Goal: Information Seeking & Learning: Learn about a topic

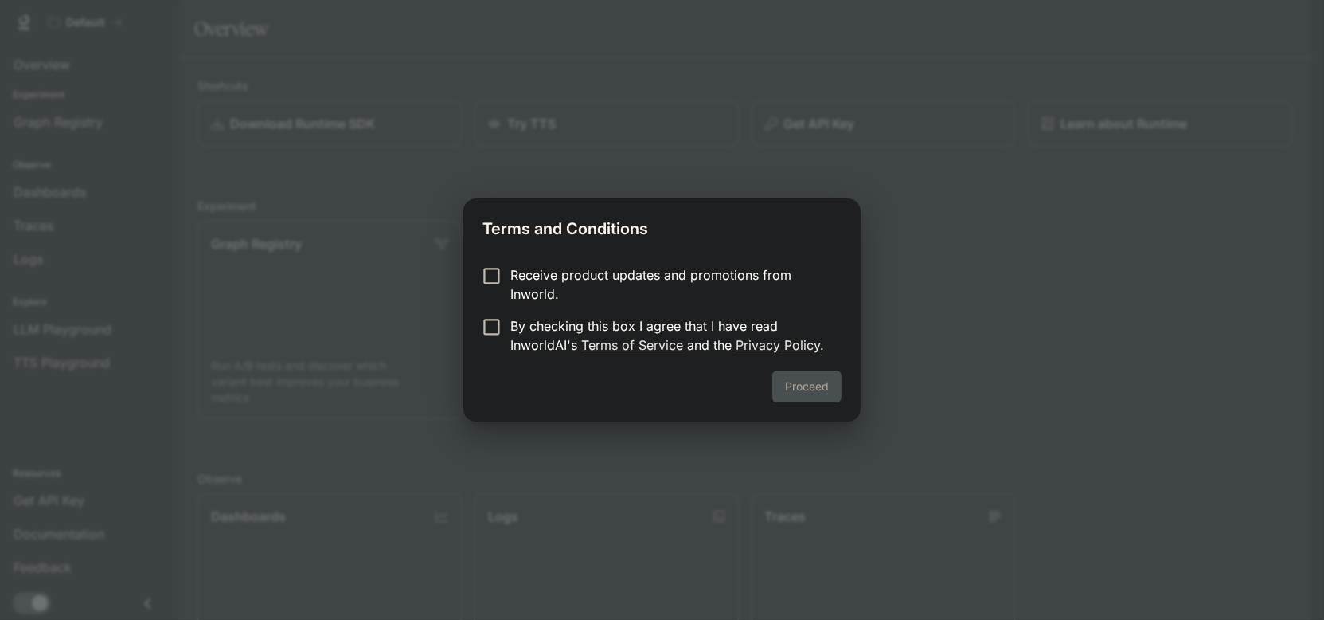
click at [503, 338] on label "By checking this box I agree that I have read InworldAI's Terms of Service and …" at bounding box center [651, 335] width 354 height 38
drag, startPoint x: 828, startPoint y: 376, endPoint x: 804, endPoint y: 245, distance: 132.9
click at [804, 245] on div "Terms and Conditions Receive product updates and promotions from Inworld. By ch…" at bounding box center [662, 309] width 397 height 223
click at [701, 278] on p "Receive product updates and promotions from Inworld." at bounding box center [670, 284] width 319 height 38
click at [808, 385] on button "Proceed" at bounding box center [807, 386] width 69 height 32
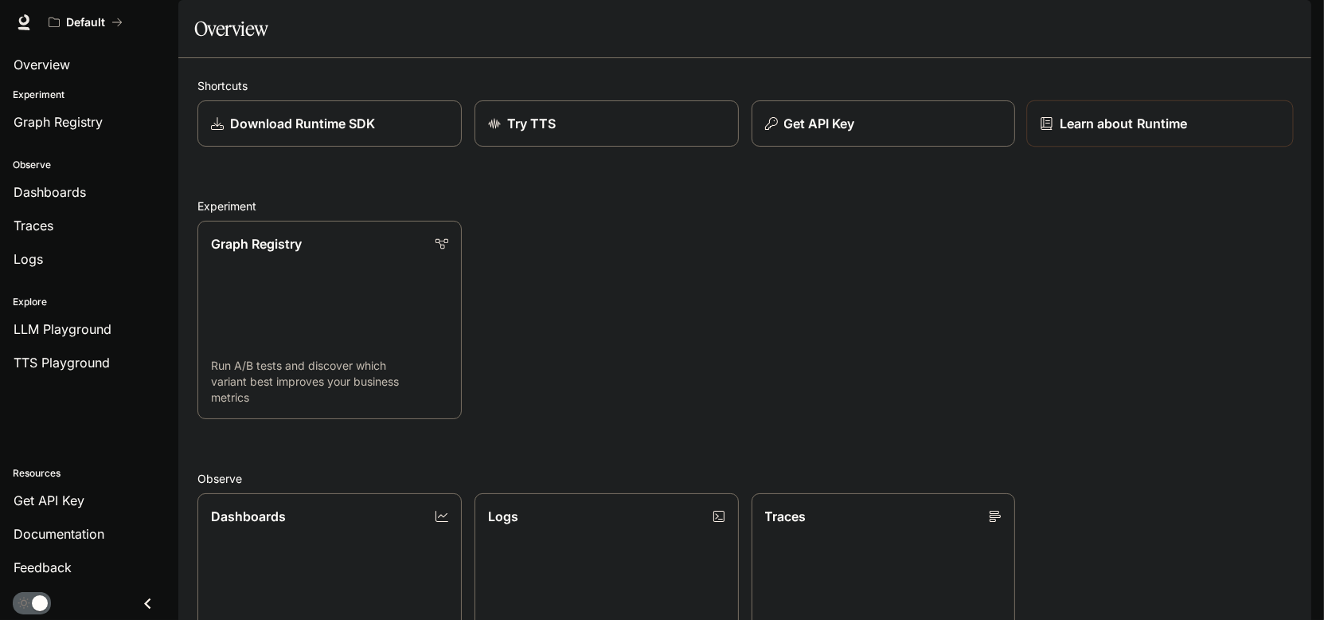
click at [1086, 133] on p "Learn about Runtime" at bounding box center [1124, 123] width 128 height 19
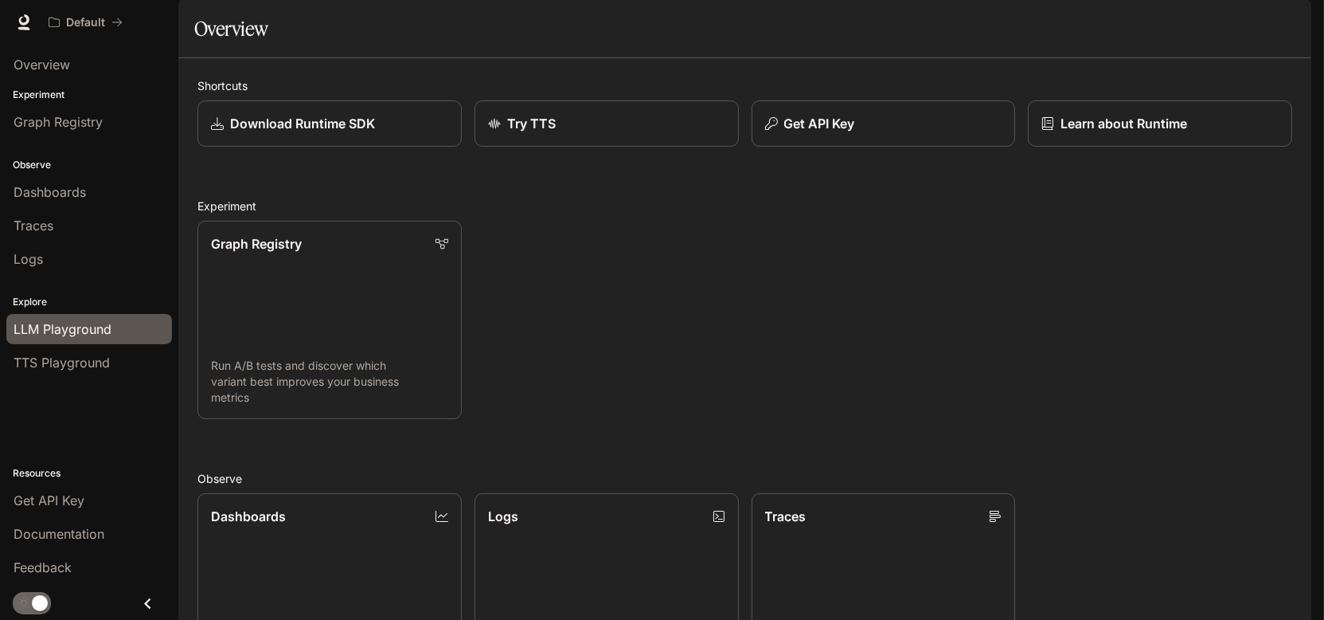
click at [66, 327] on span "LLM Playground" at bounding box center [63, 328] width 98 height 19
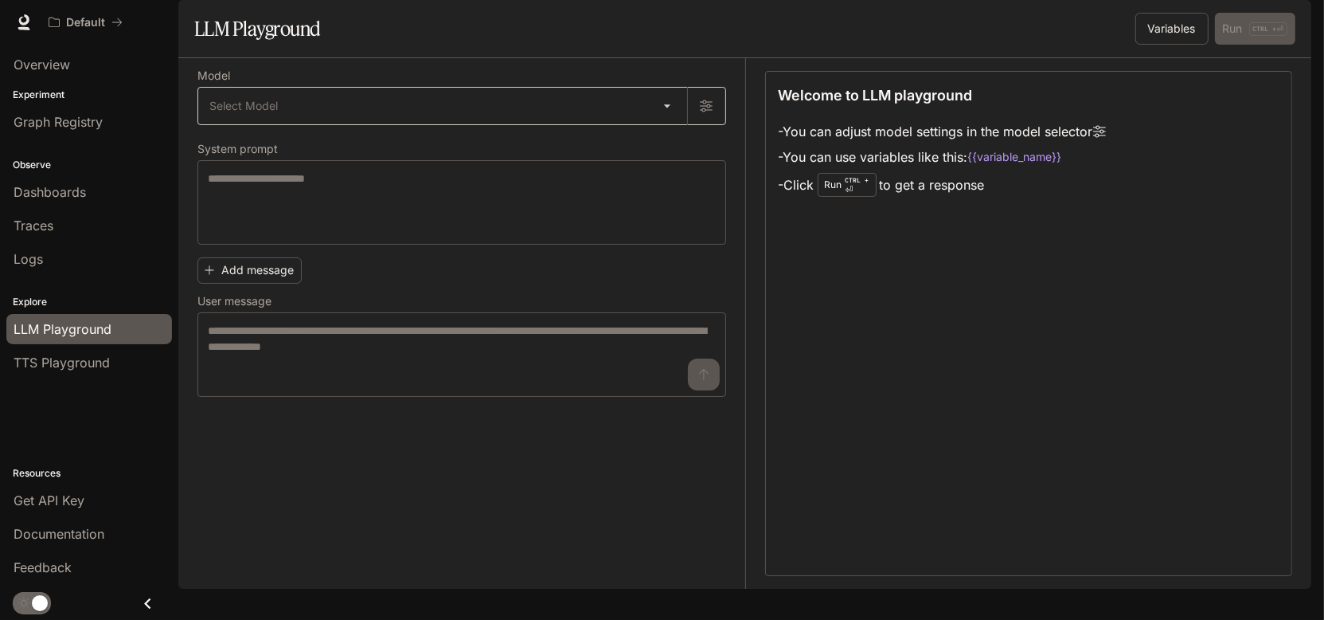
click at [671, 153] on body "Skip to main content Default Documentation Documentation Portal Overview Experi…" at bounding box center [662, 310] width 1324 height 620
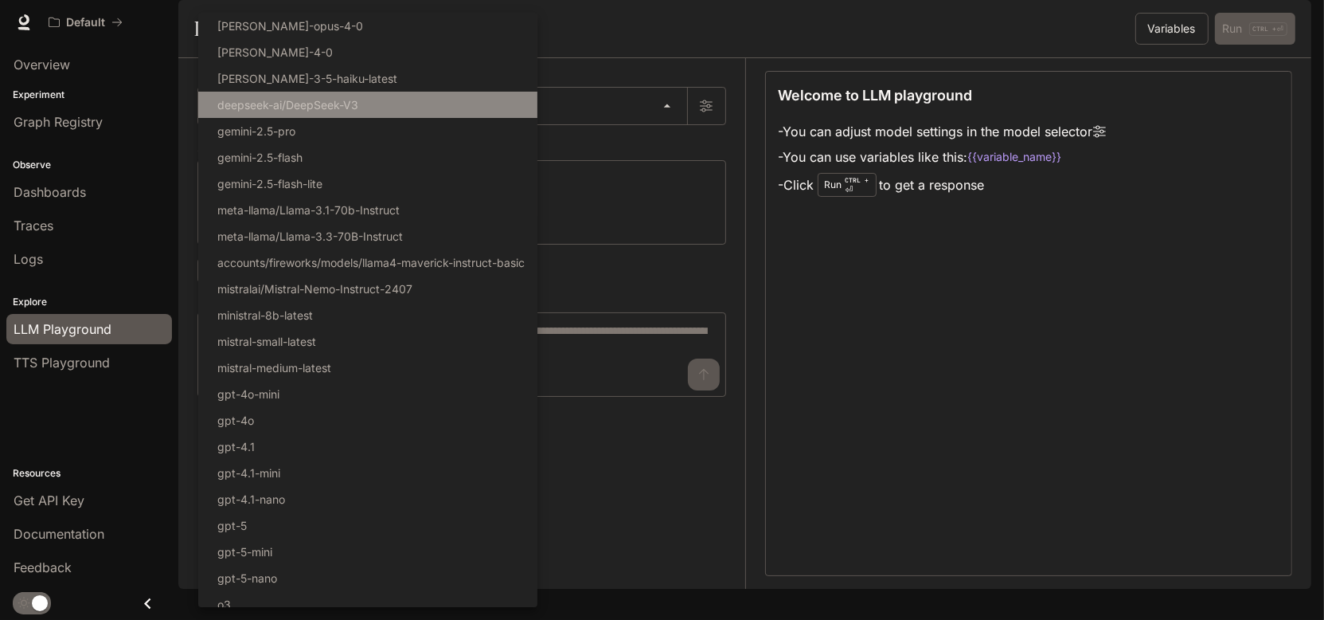
click at [346, 105] on p "deepseek-ai/DeepSeek-V3" at bounding box center [287, 104] width 141 height 17
type input "**********"
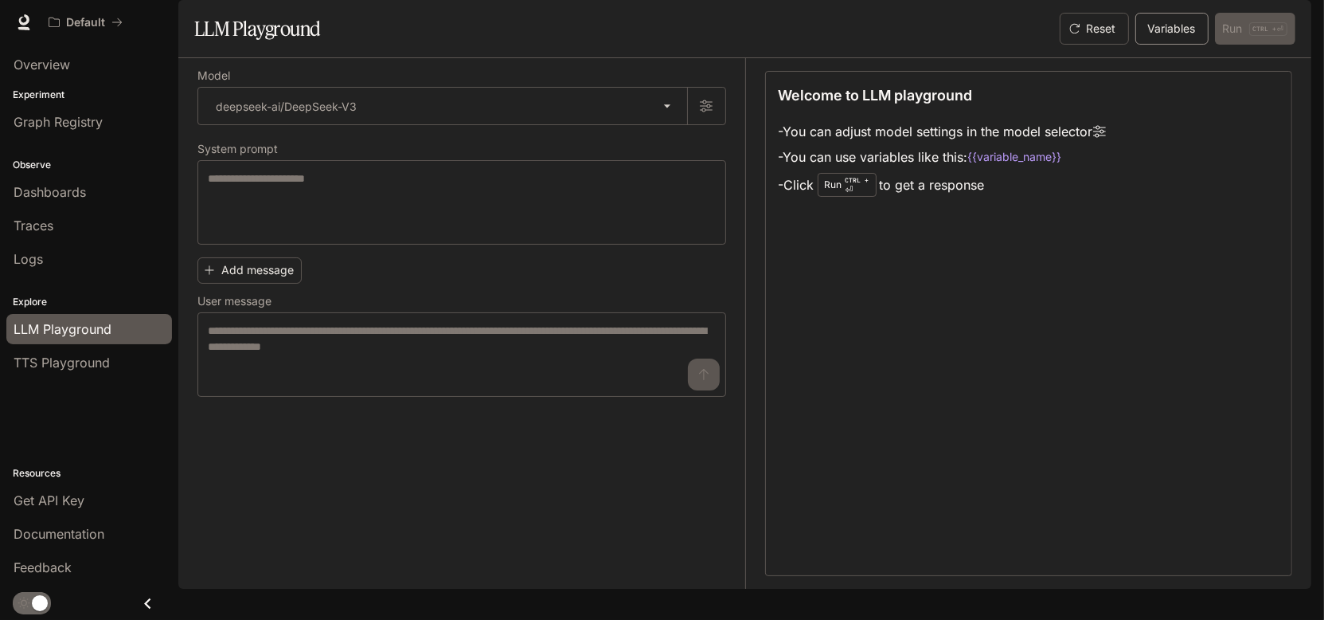
click at [1183, 45] on button "Variables" at bounding box center [1172, 29] width 73 height 32
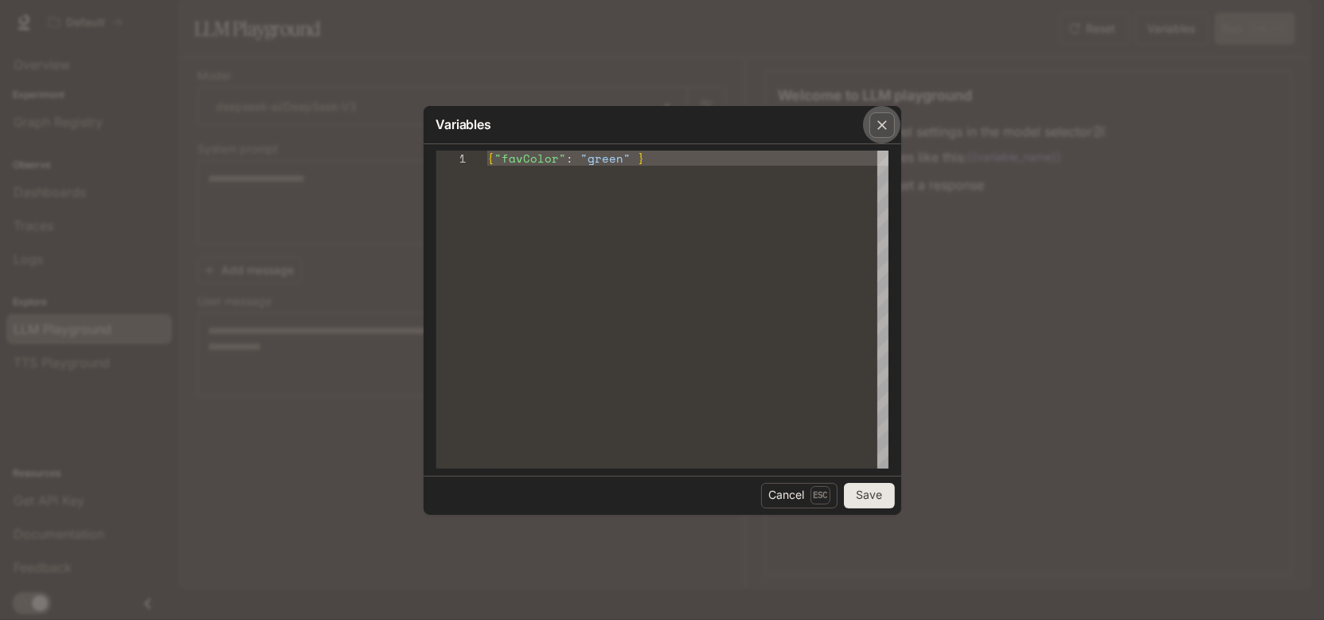
click at [886, 131] on icon "button" at bounding box center [882, 125] width 16 height 16
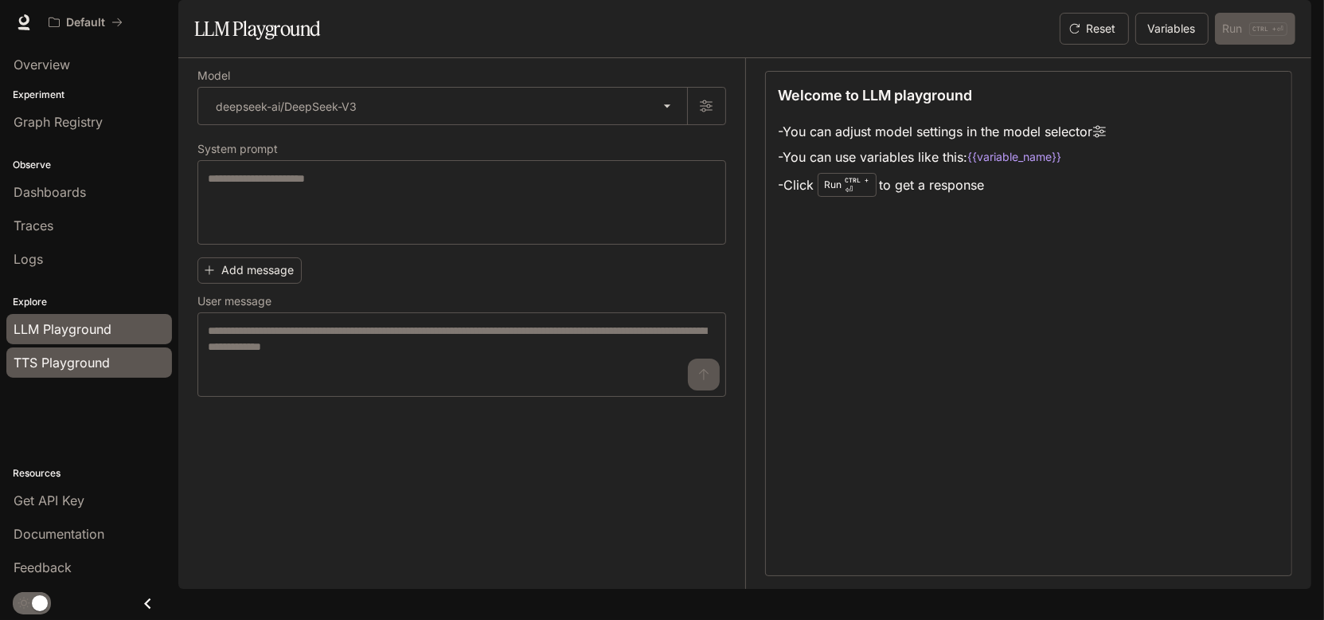
click at [76, 354] on span "TTS Playground" at bounding box center [62, 362] width 96 height 19
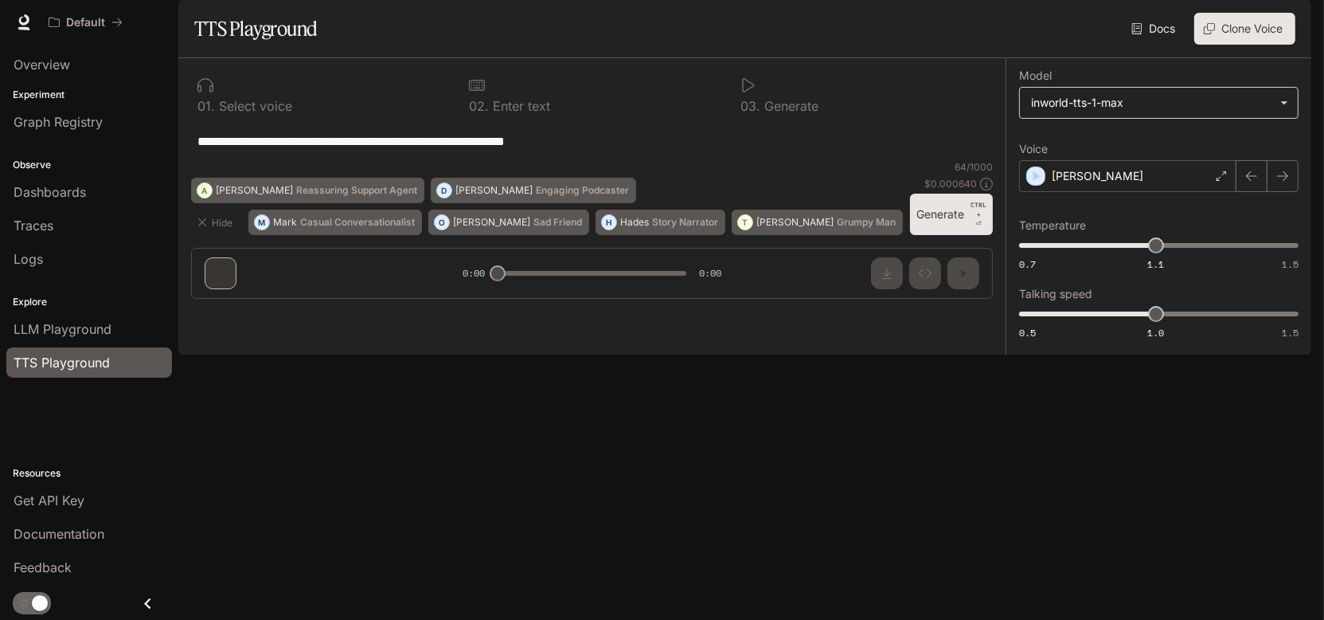
click at [1112, 146] on body "**********" at bounding box center [662, 310] width 1324 height 620
click at [1096, 77] on div at bounding box center [662, 310] width 1324 height 620
click at [1235, 45] on button "Clone Voice" at bounding box center [1245, 29] width 101 height 32
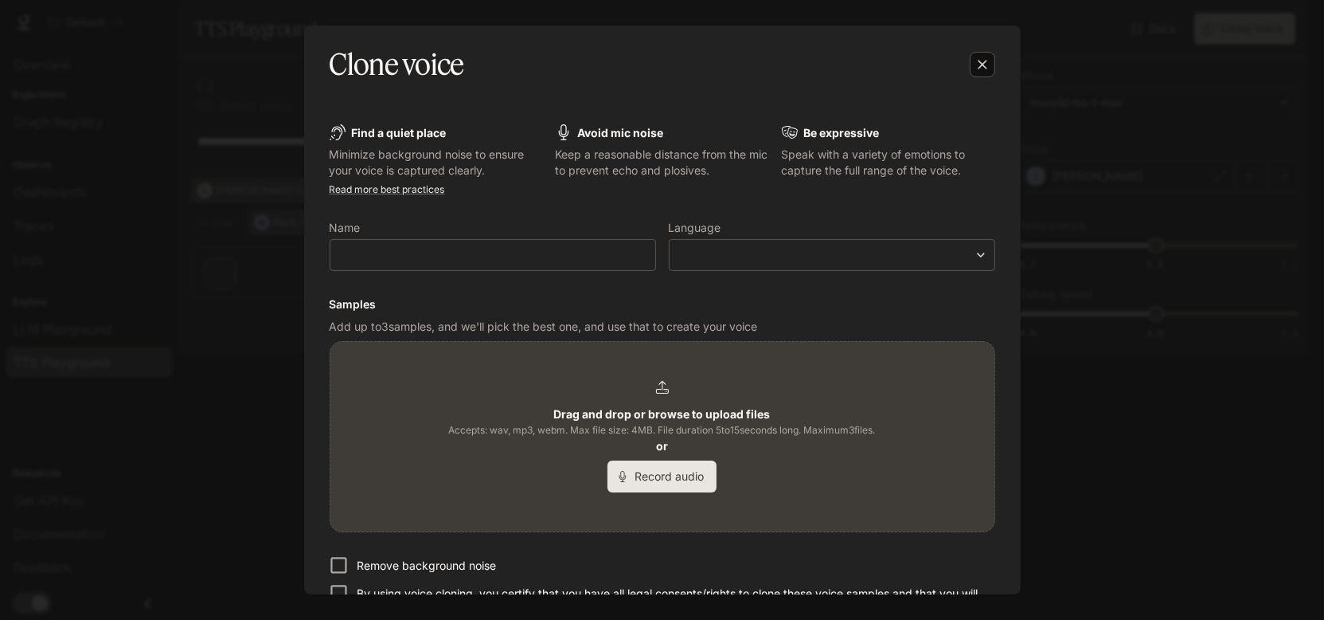
click at [987, 66] on icon "button" at bounding box center [983, 65] width 16 height 16
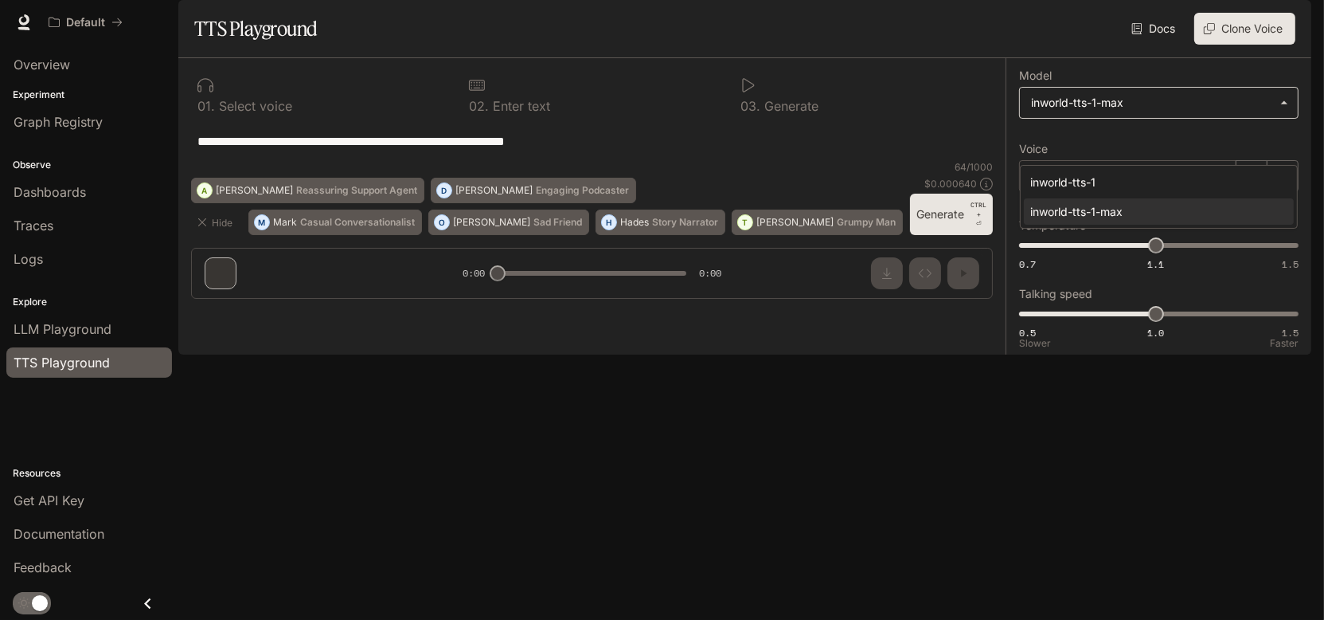
click at [1125, 140] on body "**********" at bounding box center [662, 310] width 1324 height 620
click at [1115, 189] on div "inworld-tts-1" at bounding box center [1156, 182] width 251 height 17
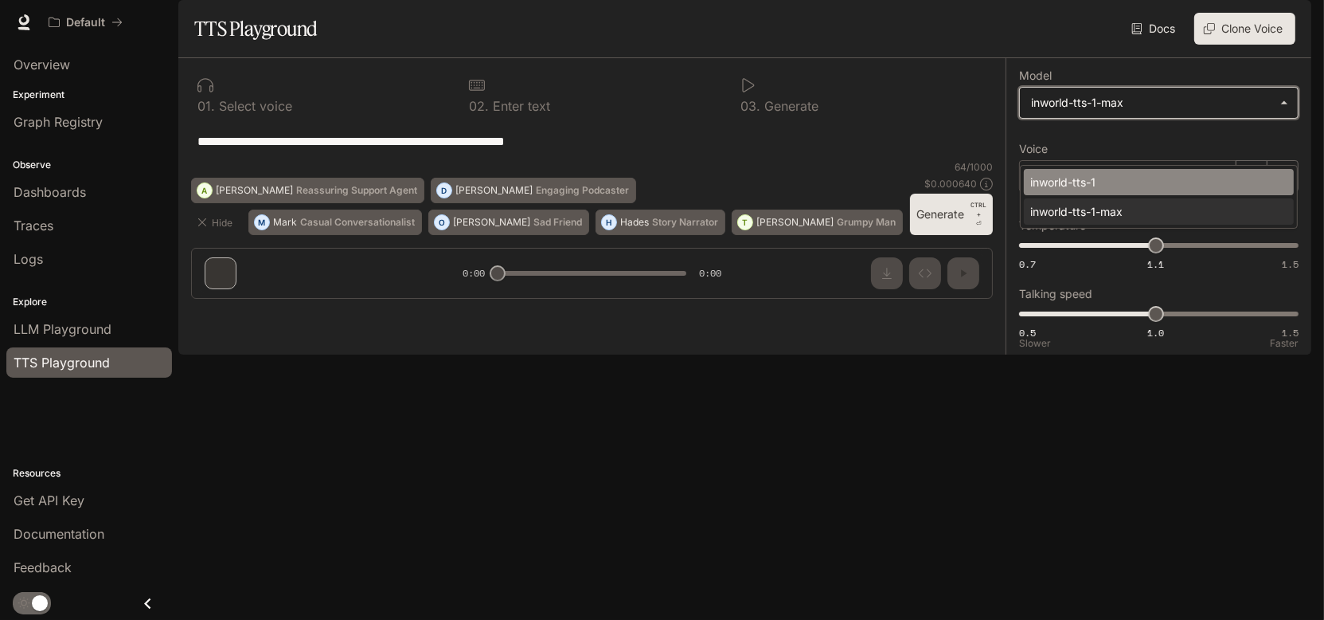
type input "**********"
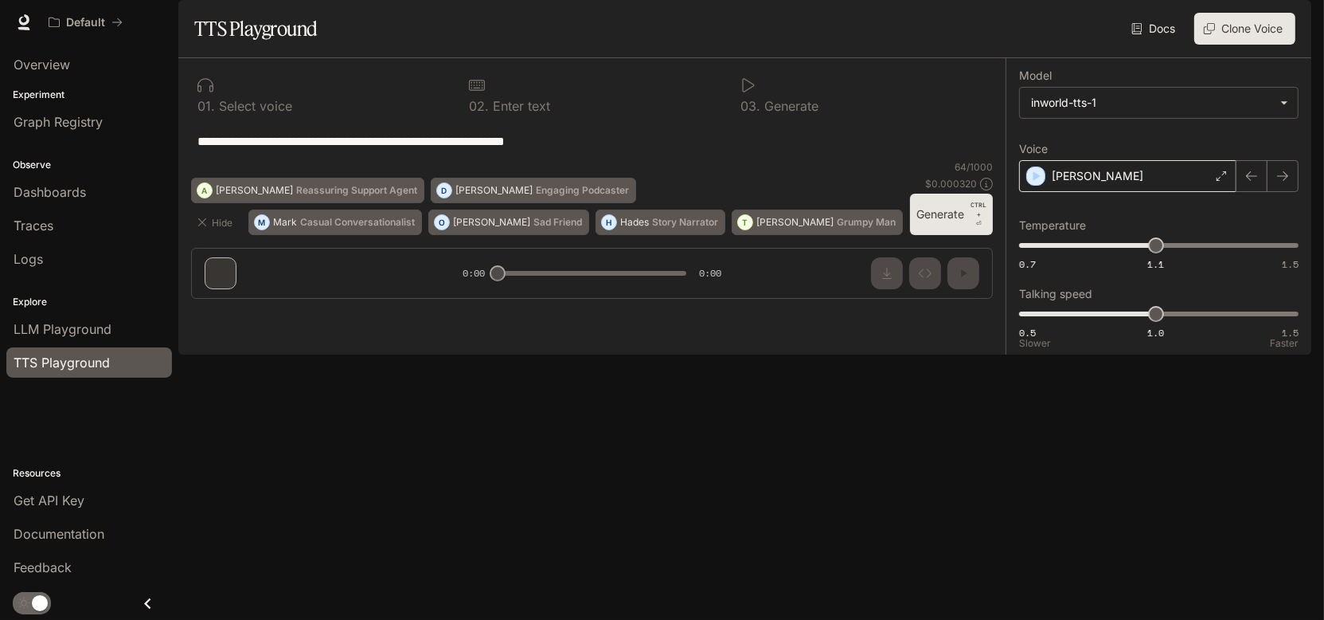
click at [1181, 192] on div "Dennis" at bounding box center [1127, 176] width 217 height 32
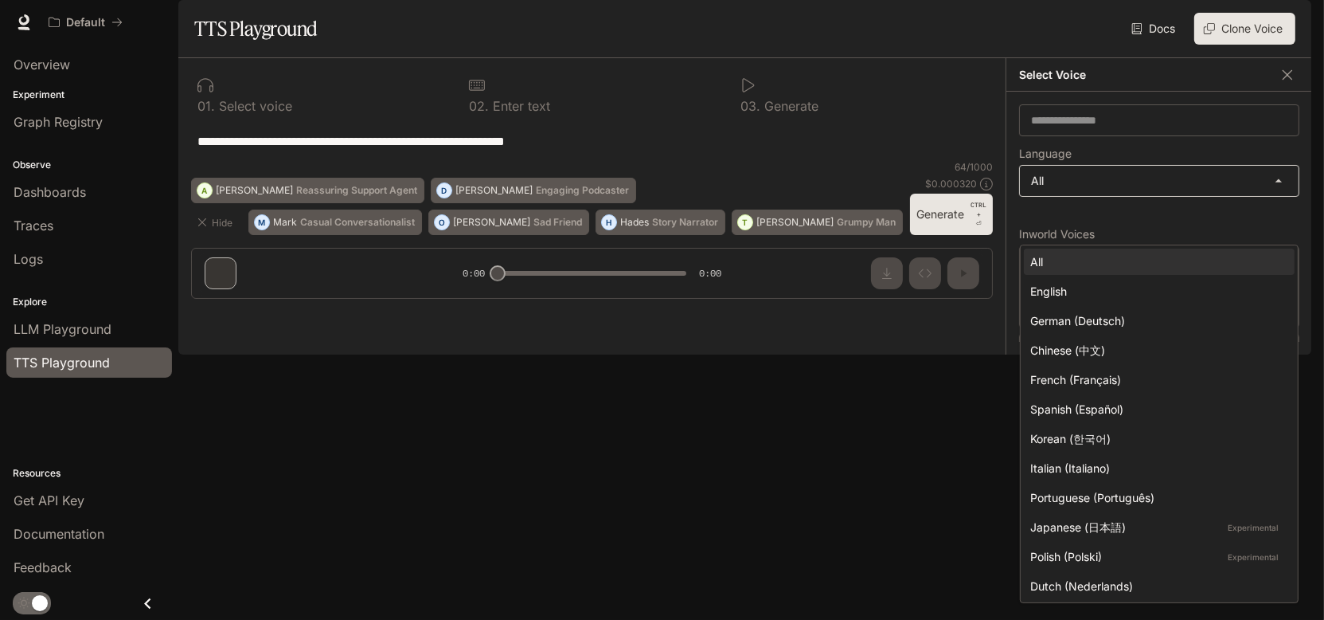
click at [1116, 236] on body "**********" at bounding box center [662, 310] width 1324 height 620
click at [1114, 186] on div at bounding box center [662, 310] width 1324 height 620
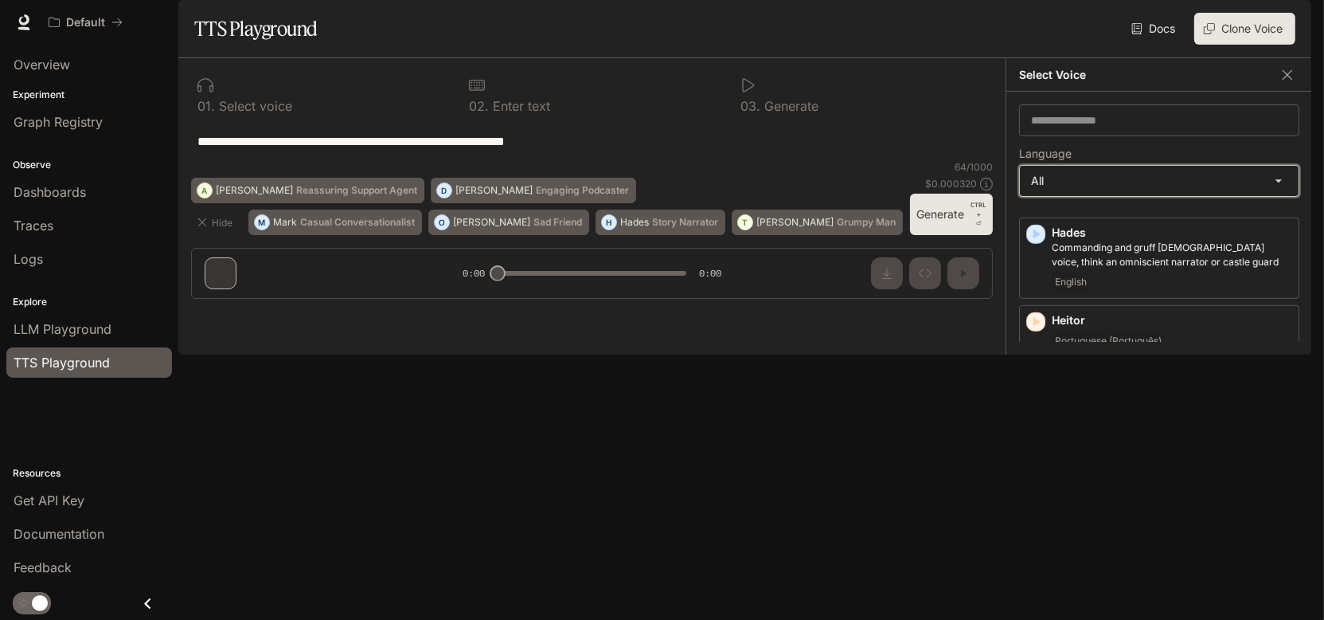
scroll to position [1191, 0]
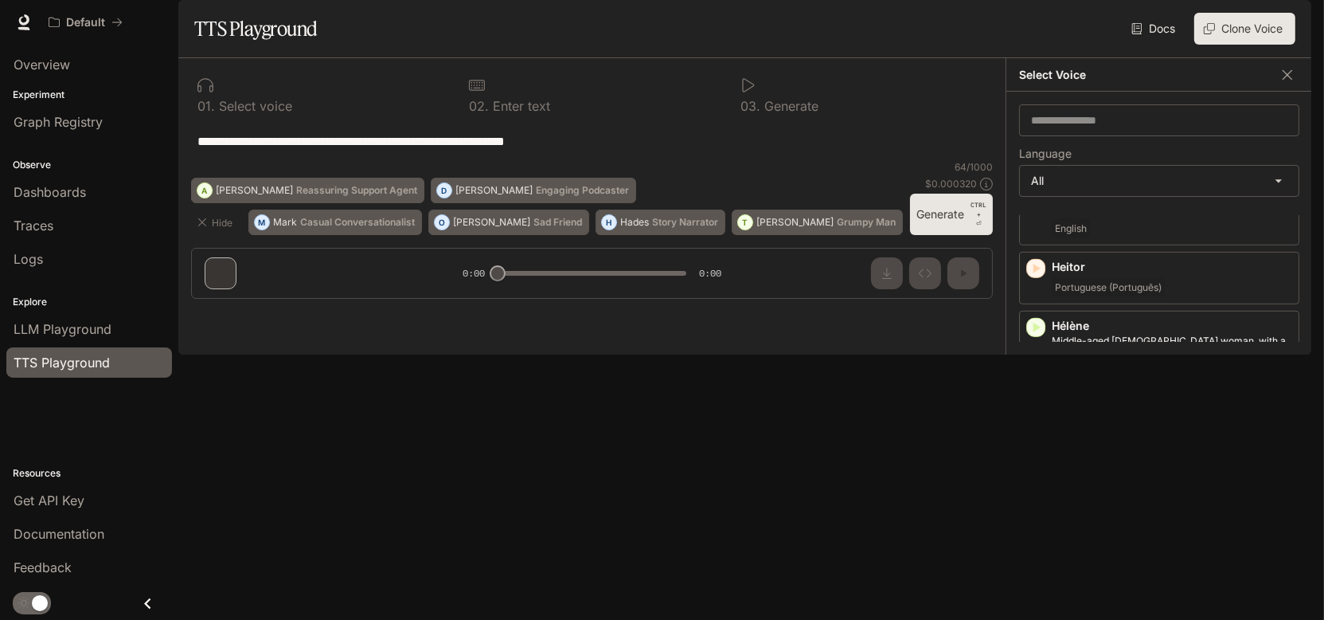
click at [882, 45] on div "Docs Voices Clone Voice" at bounding box center [810, 29] width 972 height 32
click at [111, 265] on div "Logs" at bounding box center [89, 258] width 151 height 19
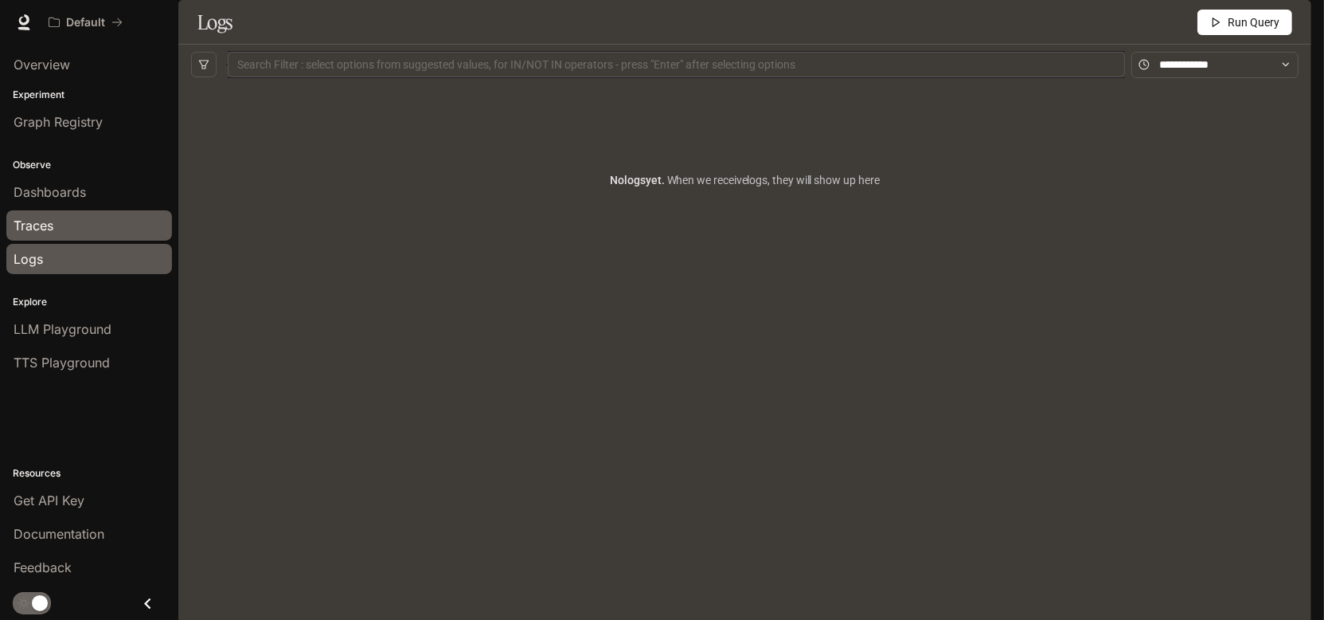
click at [115, 224] on div "Traces" at bounding box center [89, 225] width 151 height 19
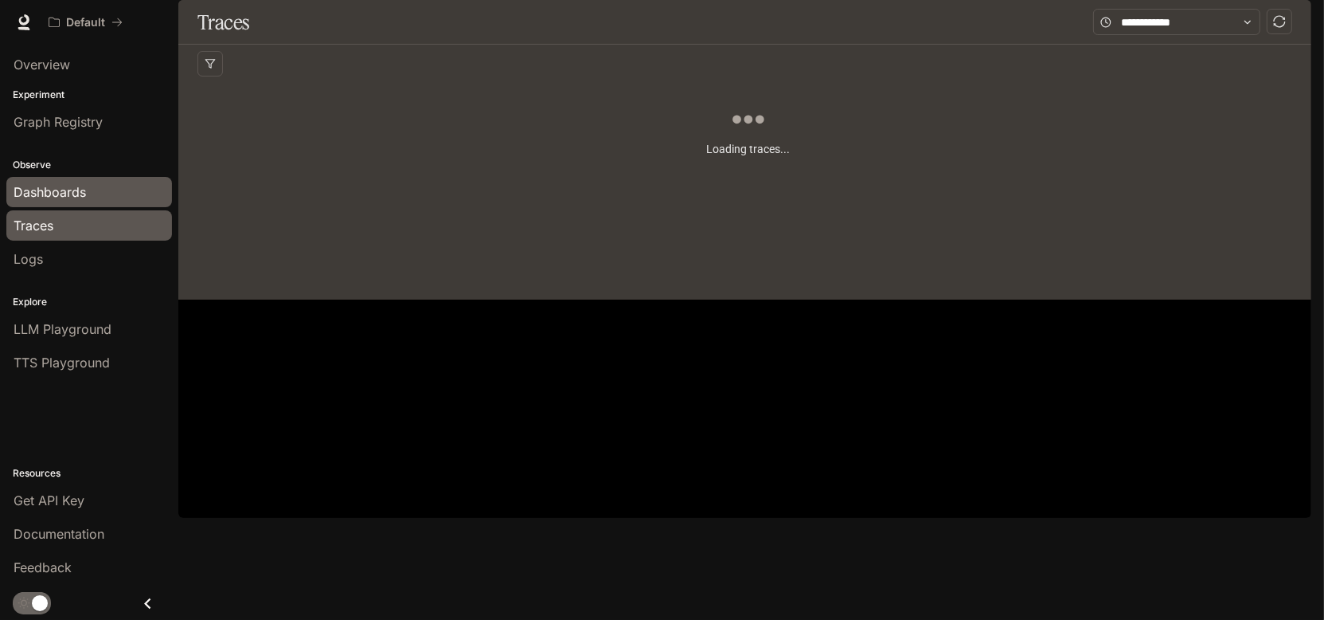
click at [105, 194] on div "Dashboards" at bounding box center [89, 191] width 151 height 19
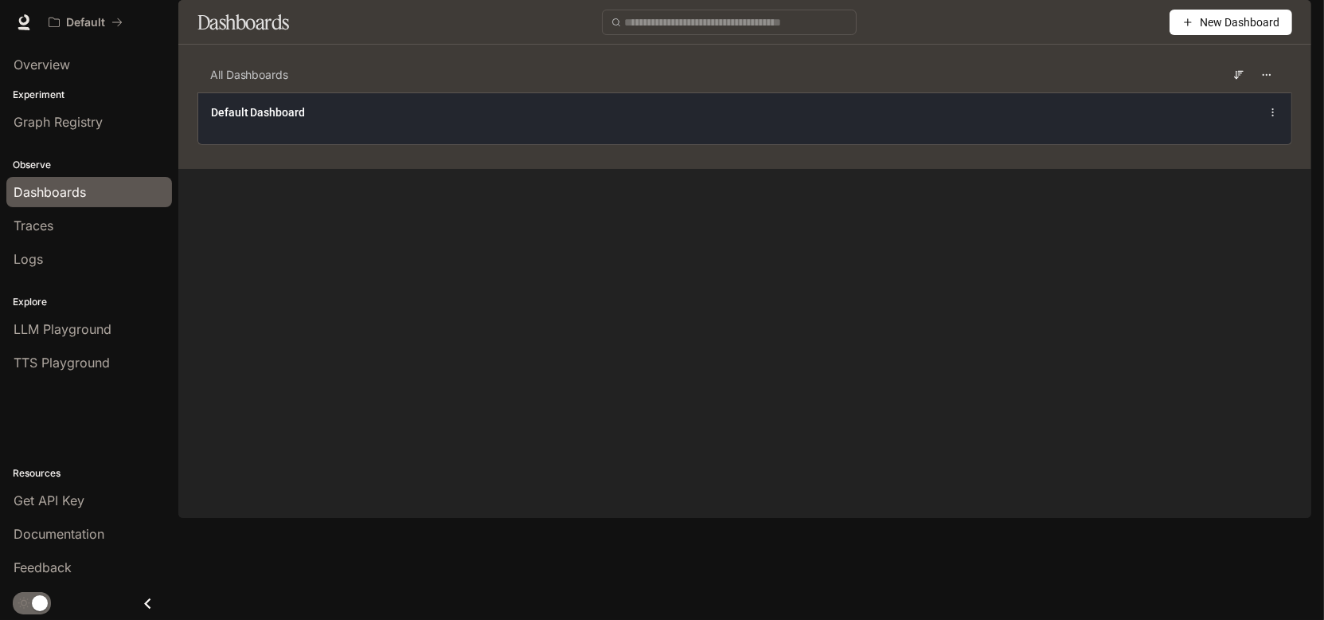
click at [385, 144] on div "Default Dashboard" at bounding box center [744, 118] width 1093 height 52
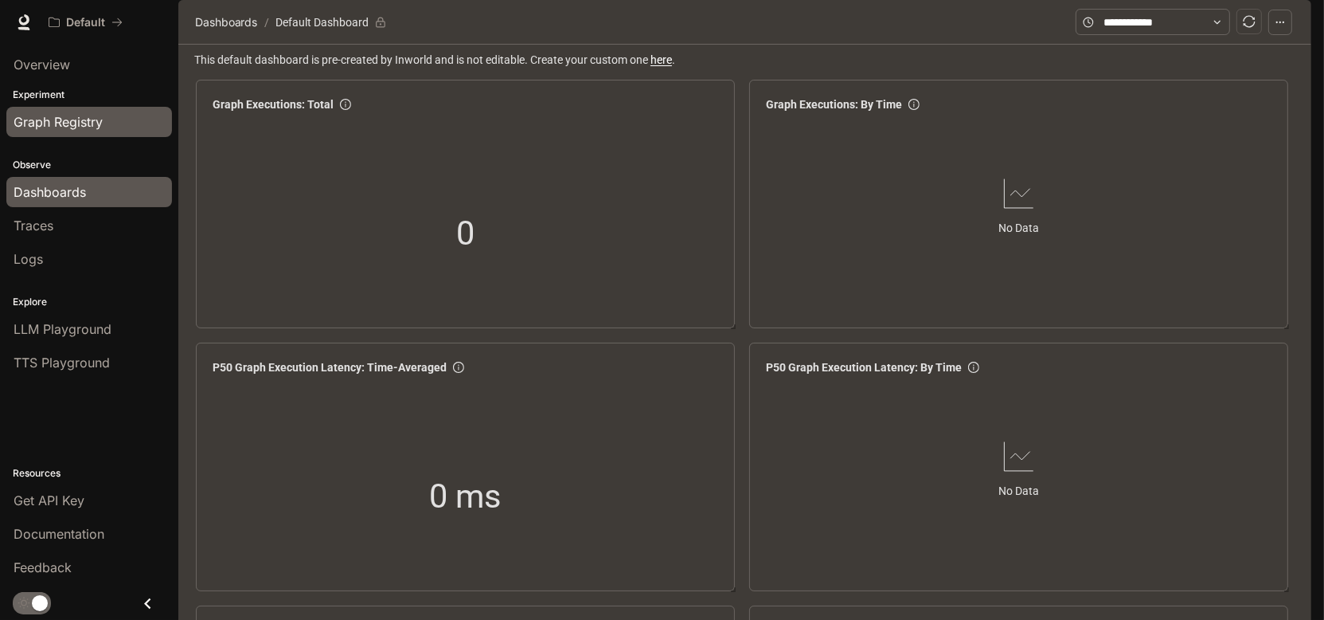
click at [59, 122] on span "Graph Registry" at bounding box center [58, 121] width 89 height 19
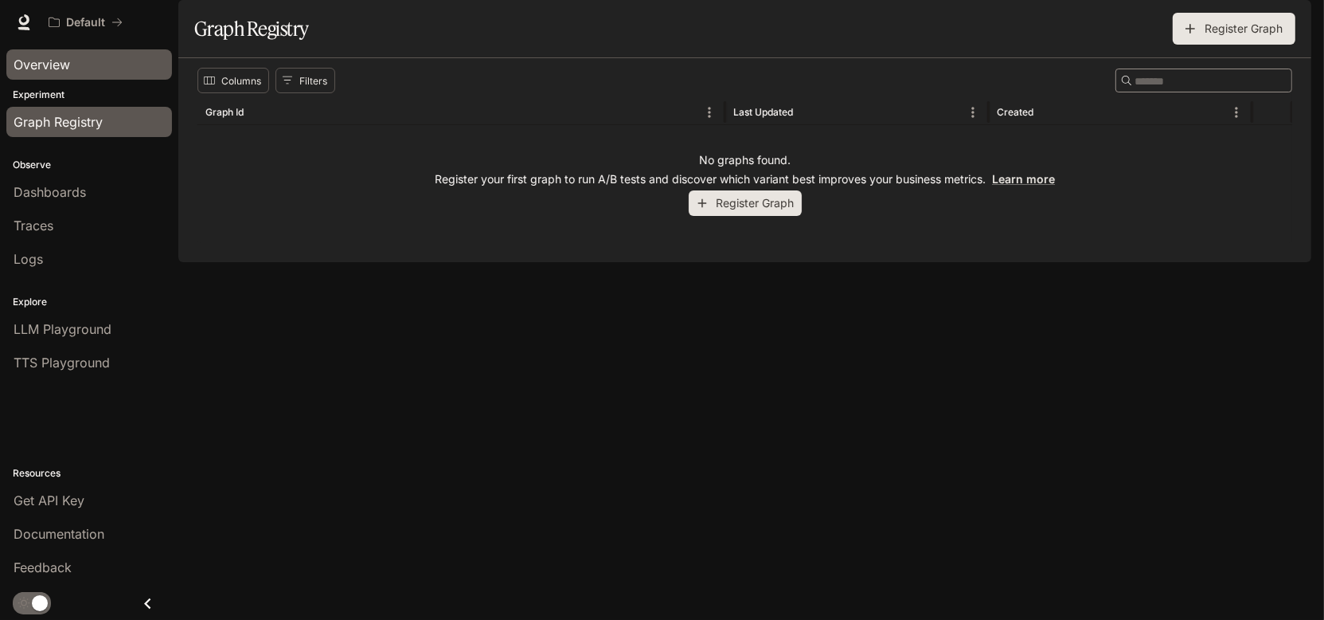
click at [49, 56] on span "Overview" at bounding box center [42, 64] width 57 height 19
